Goal: Leave review/rating

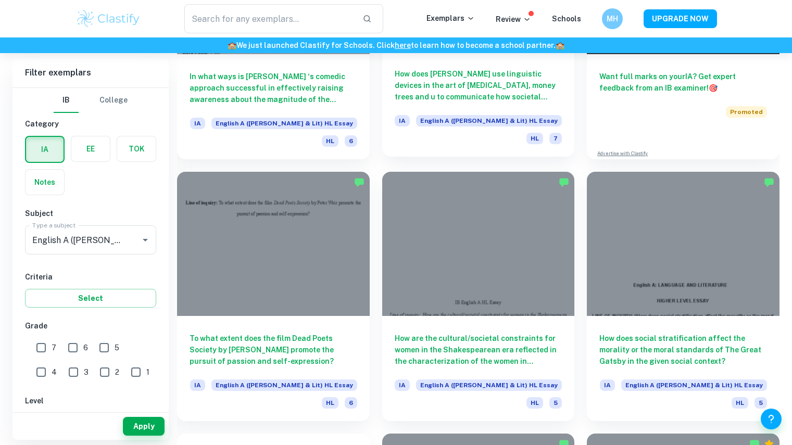
scroll to position [441, 0]
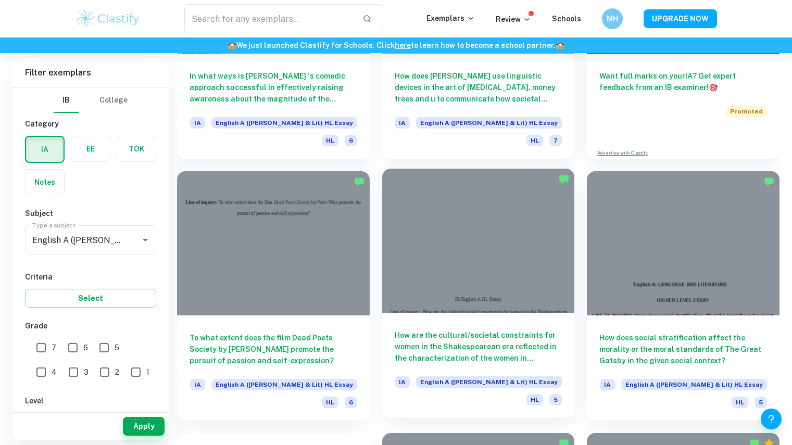
click at [497, 273] on div at bounding box center [478, 241] width 193 height 144
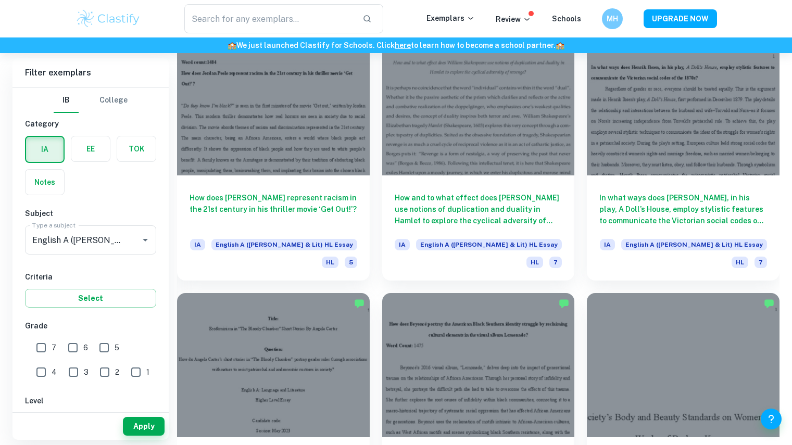
scroll to position [1368, 0]
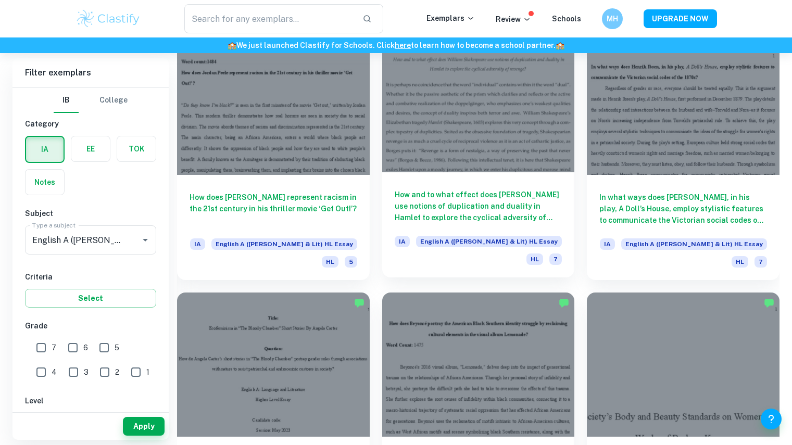
click at [470, 110] on div at bounding box center [478, 100] width 193 height 144
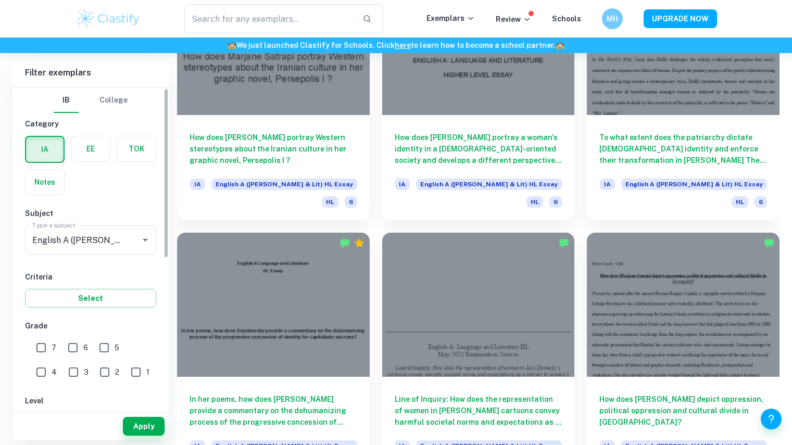
scroll to position [2476, 0]
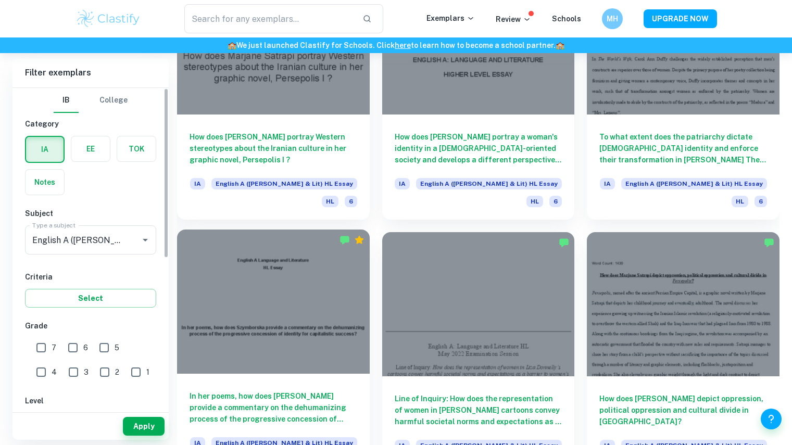
click at [245, 230] on div at bounding box center [273, 302] width 193 height 144
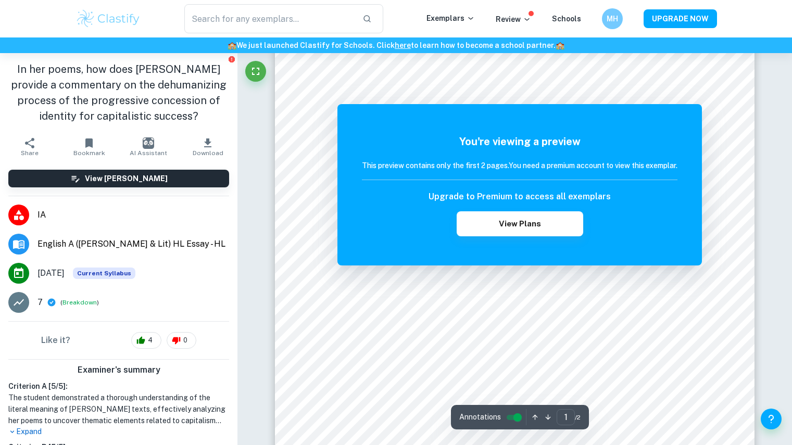
scroll to position [107, 0]
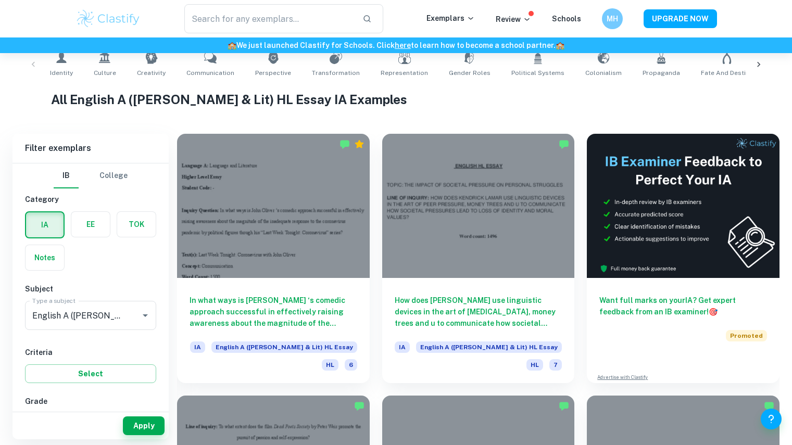
scroll to position [217, 0]
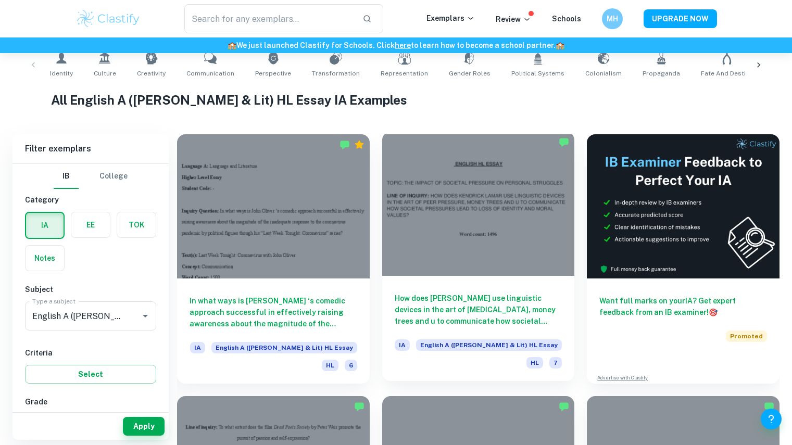
click at [541, 255] on div at bounding box center [478, 204] width 193 height 144
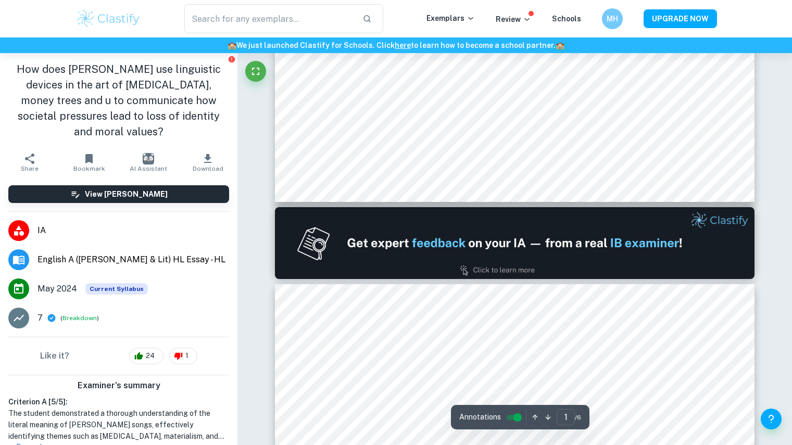
type input "2"
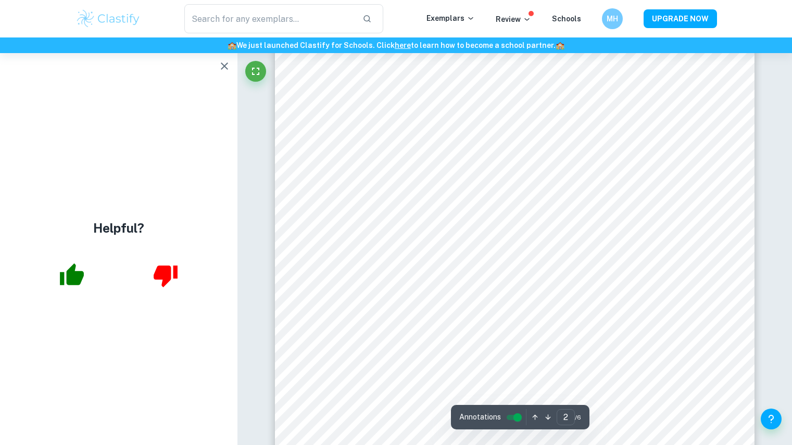
scroll to position [831, 0]
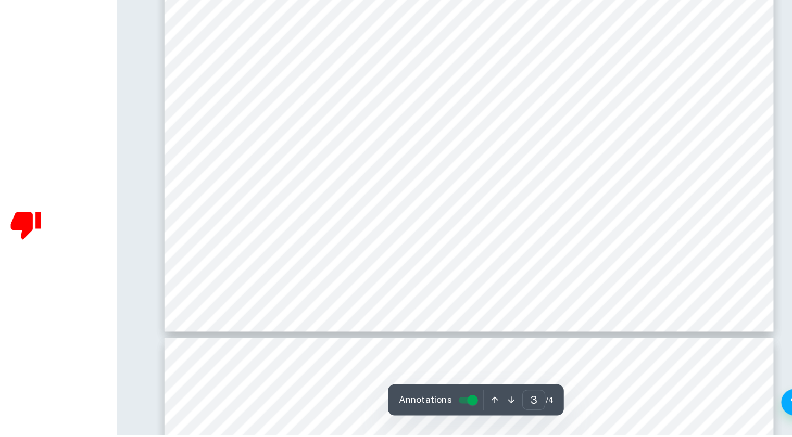
scroll to position [1909, 0]
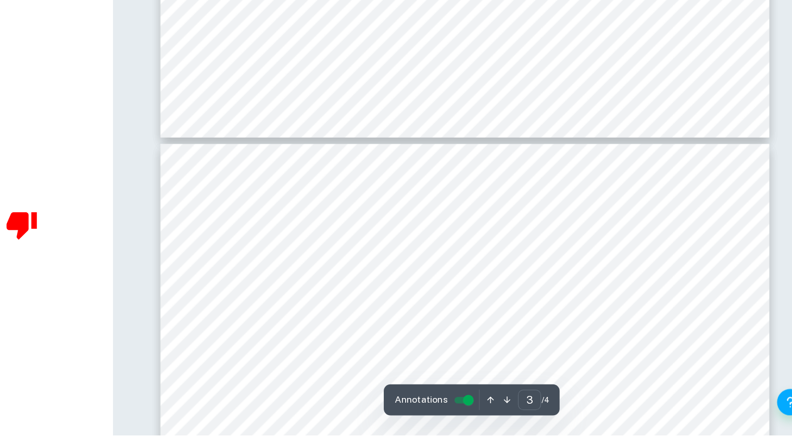
type input "4"
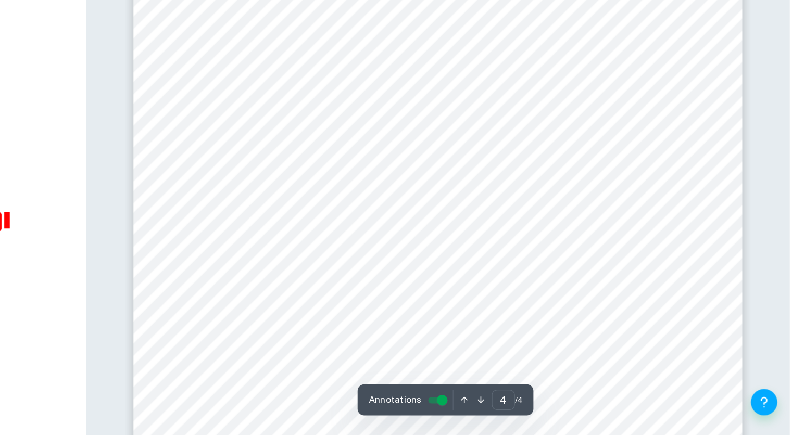
scroll to position [2228, 1]
